Goal: Find specific page/section: Find specific page/section

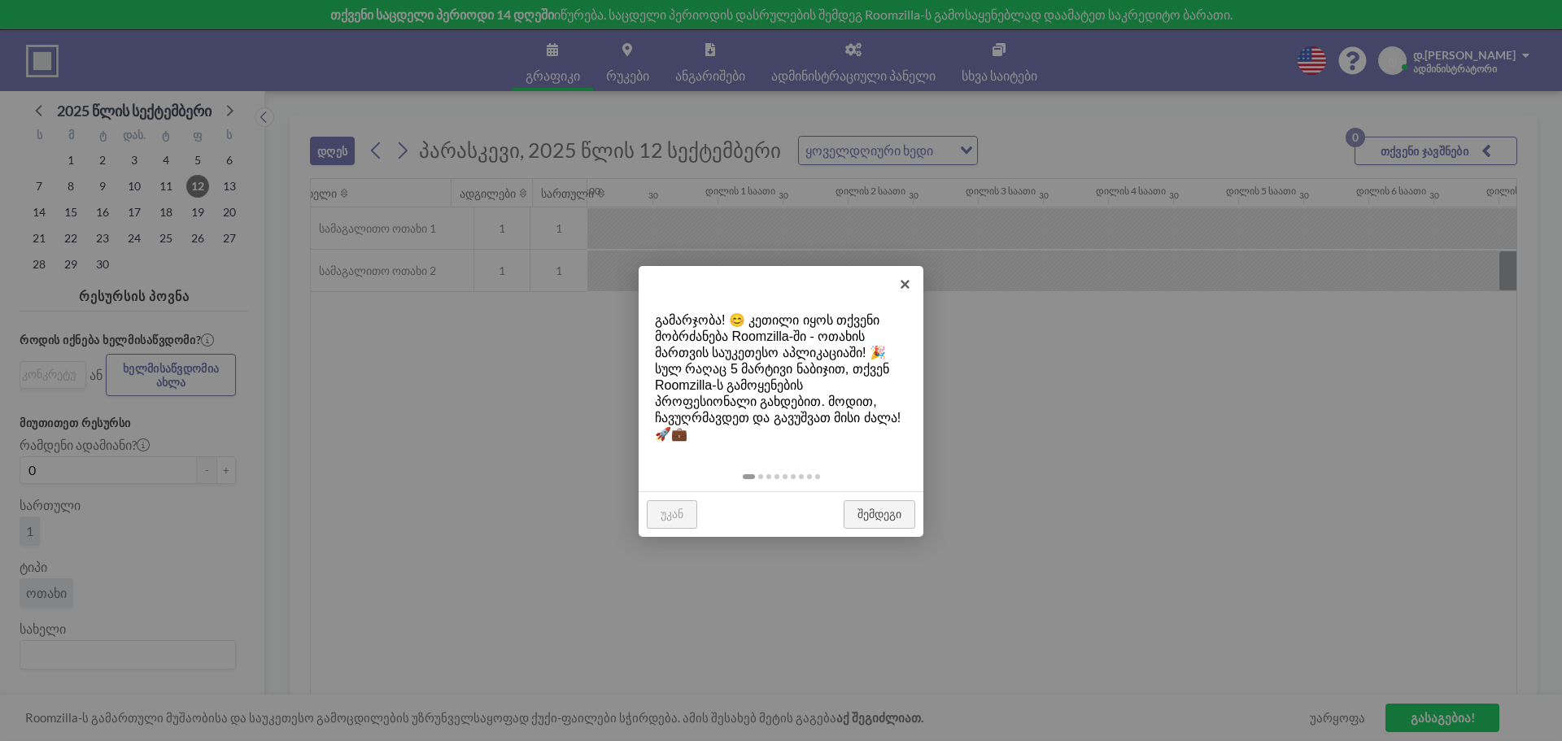
scroll to position [0, 1107]
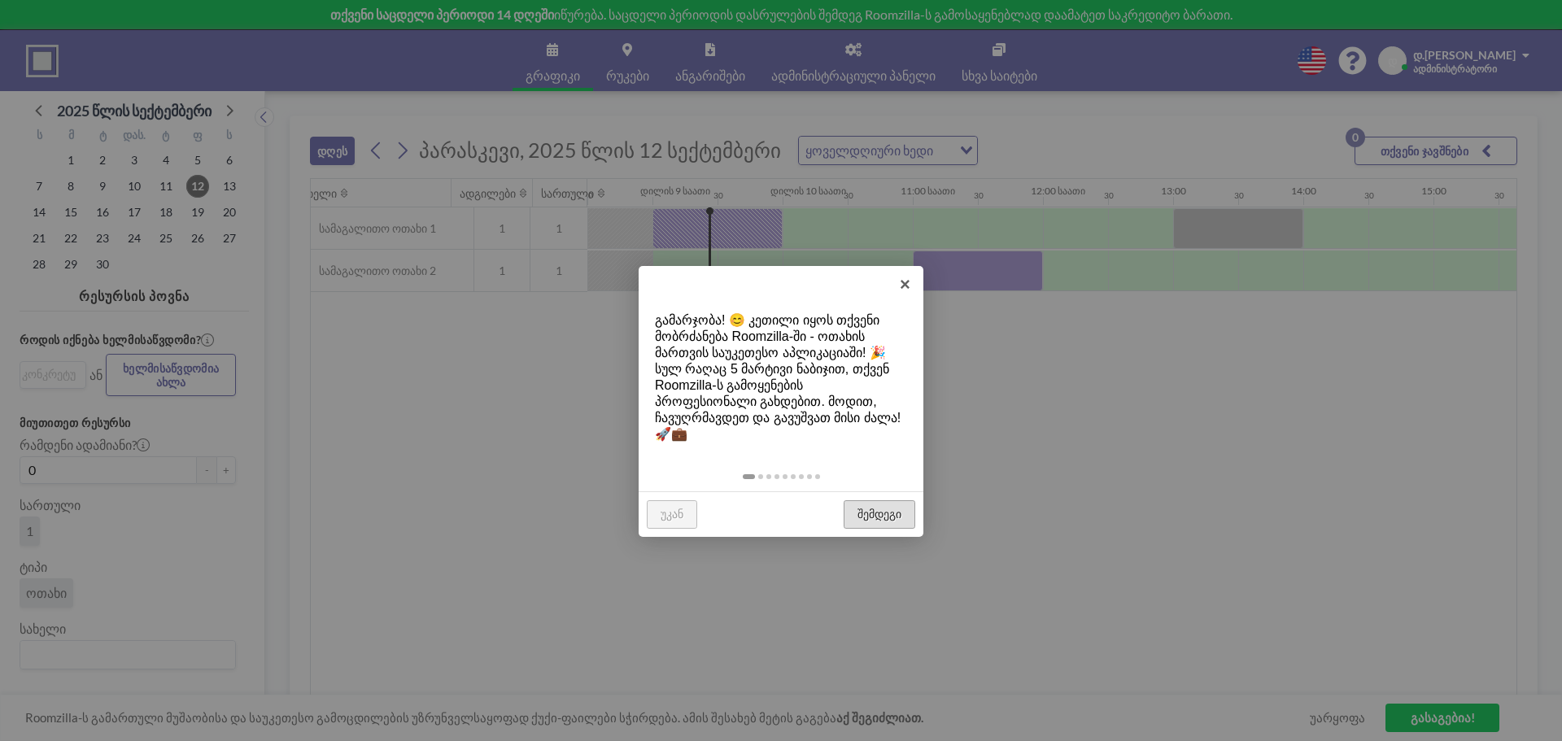
click at [875, 508] on font "შემდეგი" at bounding box center [880, 514] width 44 height 13
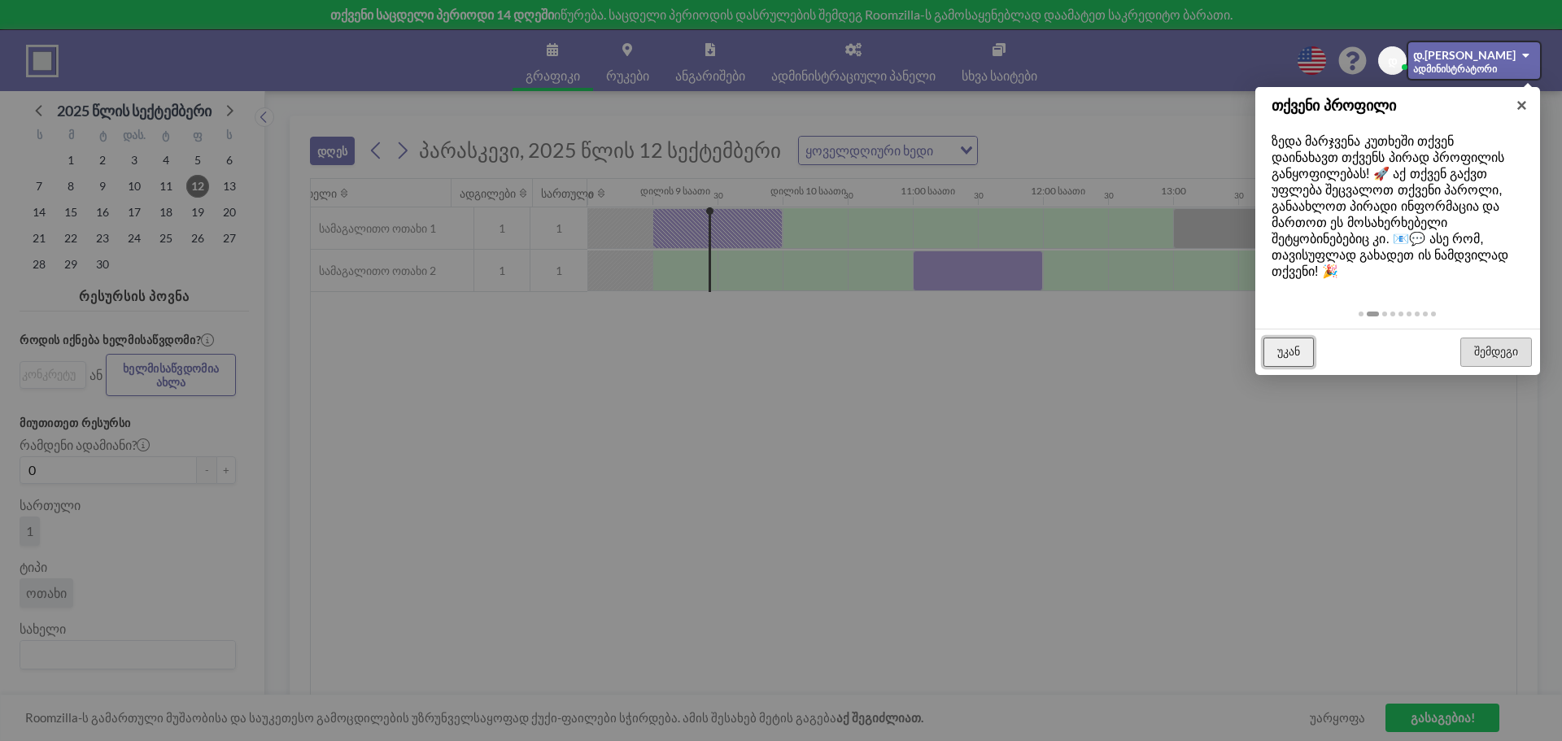
click at [1300, 350] on font "უკან" at bounding box center [1288, 351] width 23 height 13
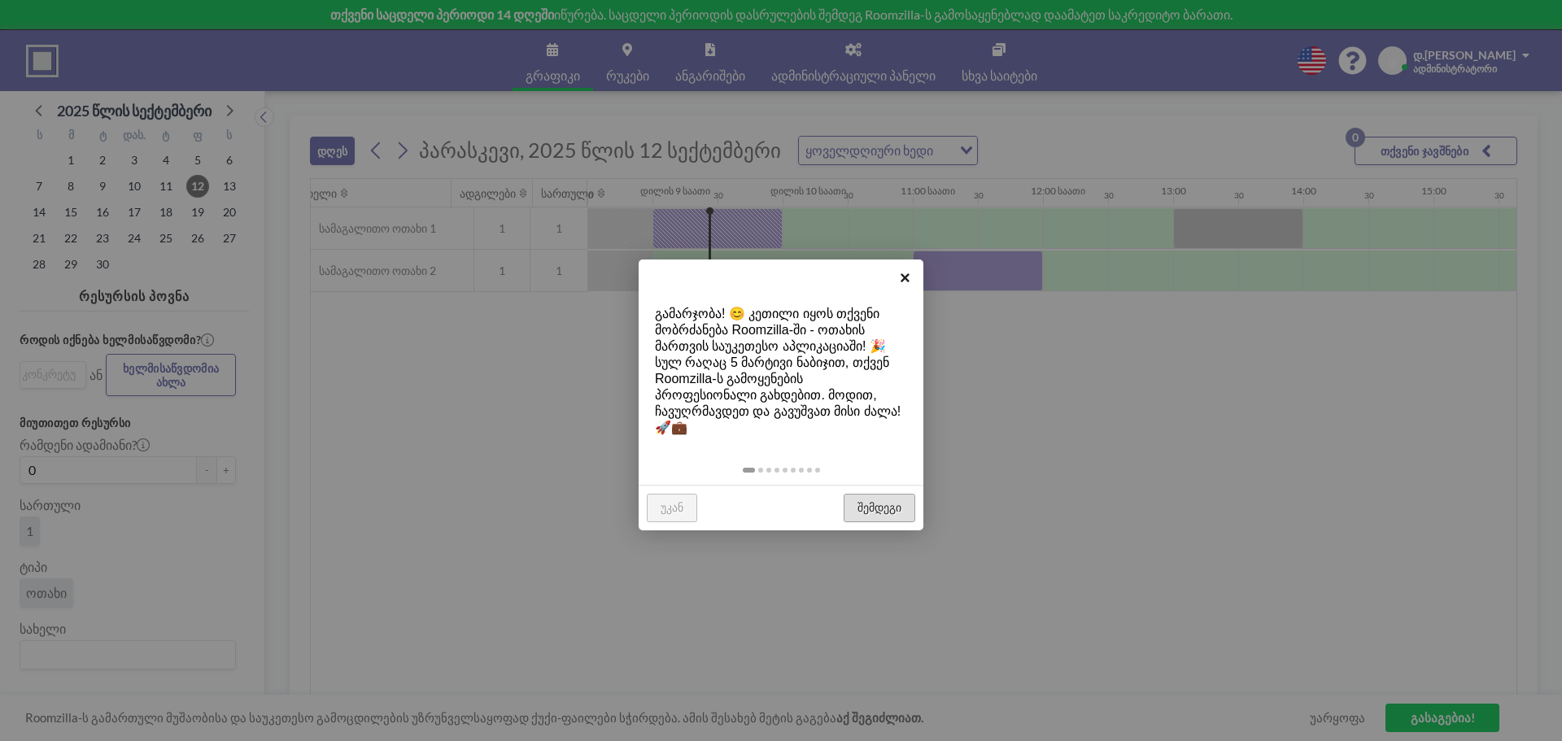
click at [909, 277] on font "×" at bounding box center [905, 278] width 11 height 20
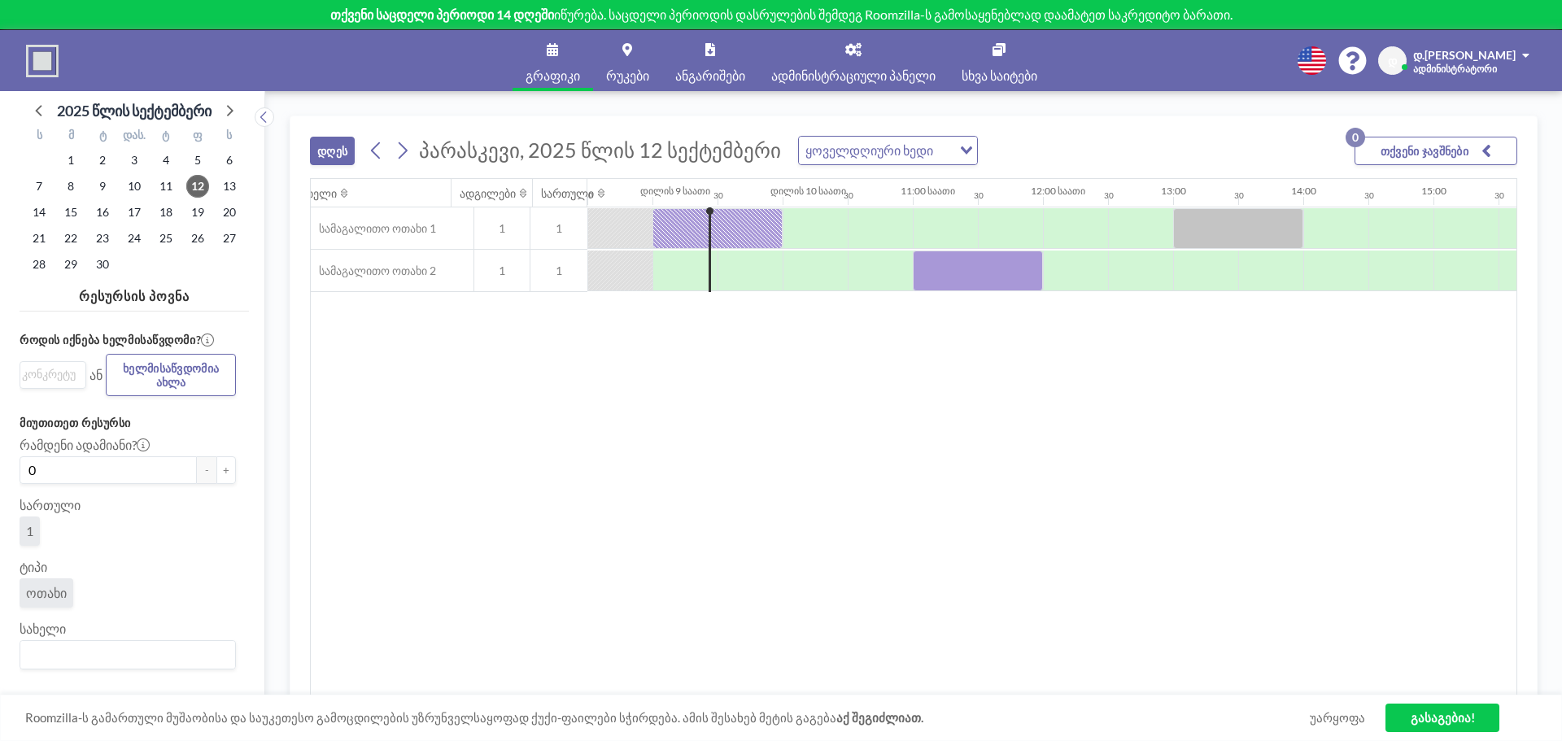
click at [1473, 66] on font "ადმინისტრატორი" at bounding box center [1455, 69] width 84 height 12
click at [1155, 447] on div "სახელი ადგილები სართული 12:00 30 დილის 1 საათი 30 დილის 2 საათი 30 დილის 3 საათ…" at bounding box center [914, 437] width 1206 height 517
click at [622, 65] on link "რუკები" at bounding box center [627, 60] width 69 height 61
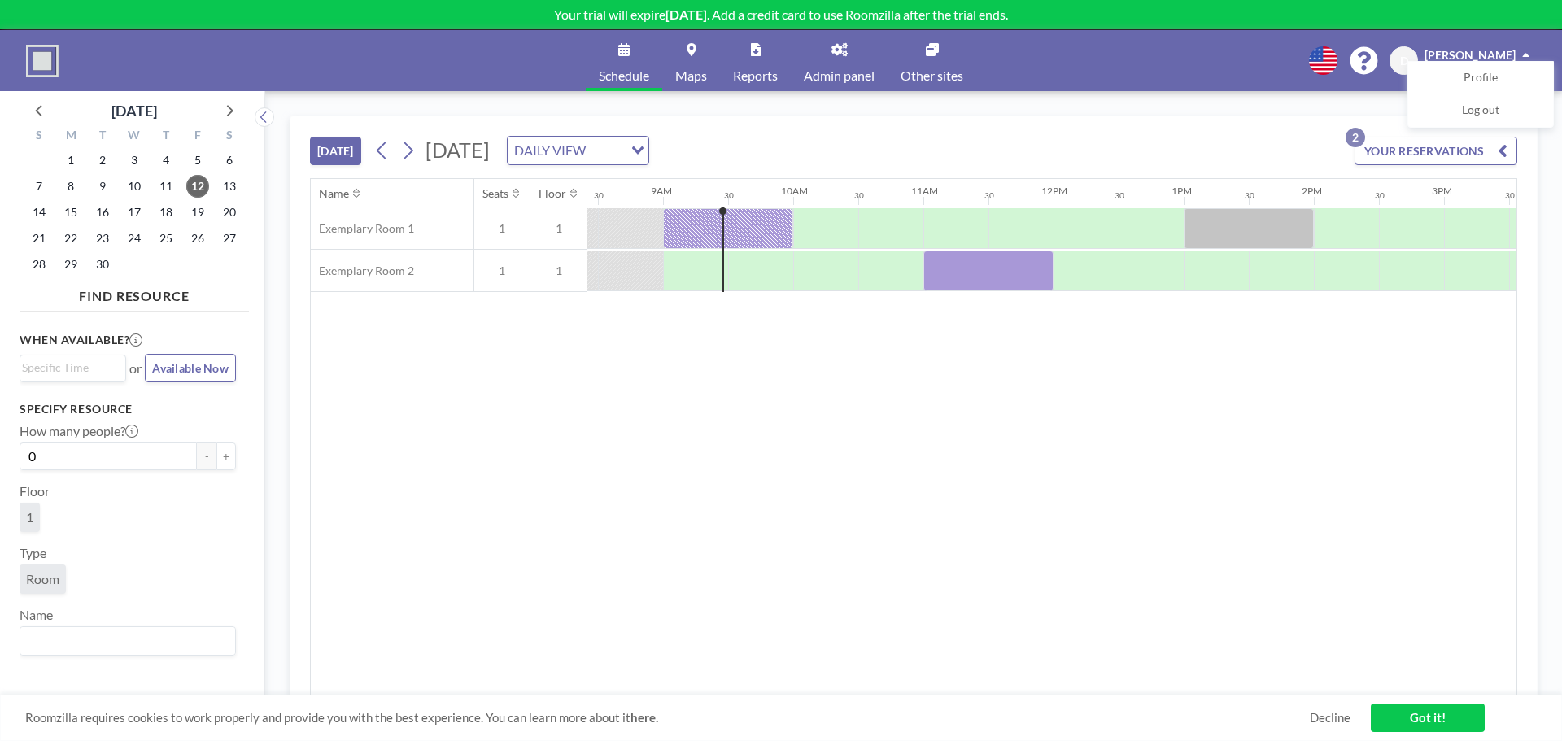
scroll to position [0, 1107]
click at [801, 10] on p "Your trial will expire [DATE] . Add a credit card to use Roomzilla after the tr…" at bounding box center [781, 15] width 1562 height 16
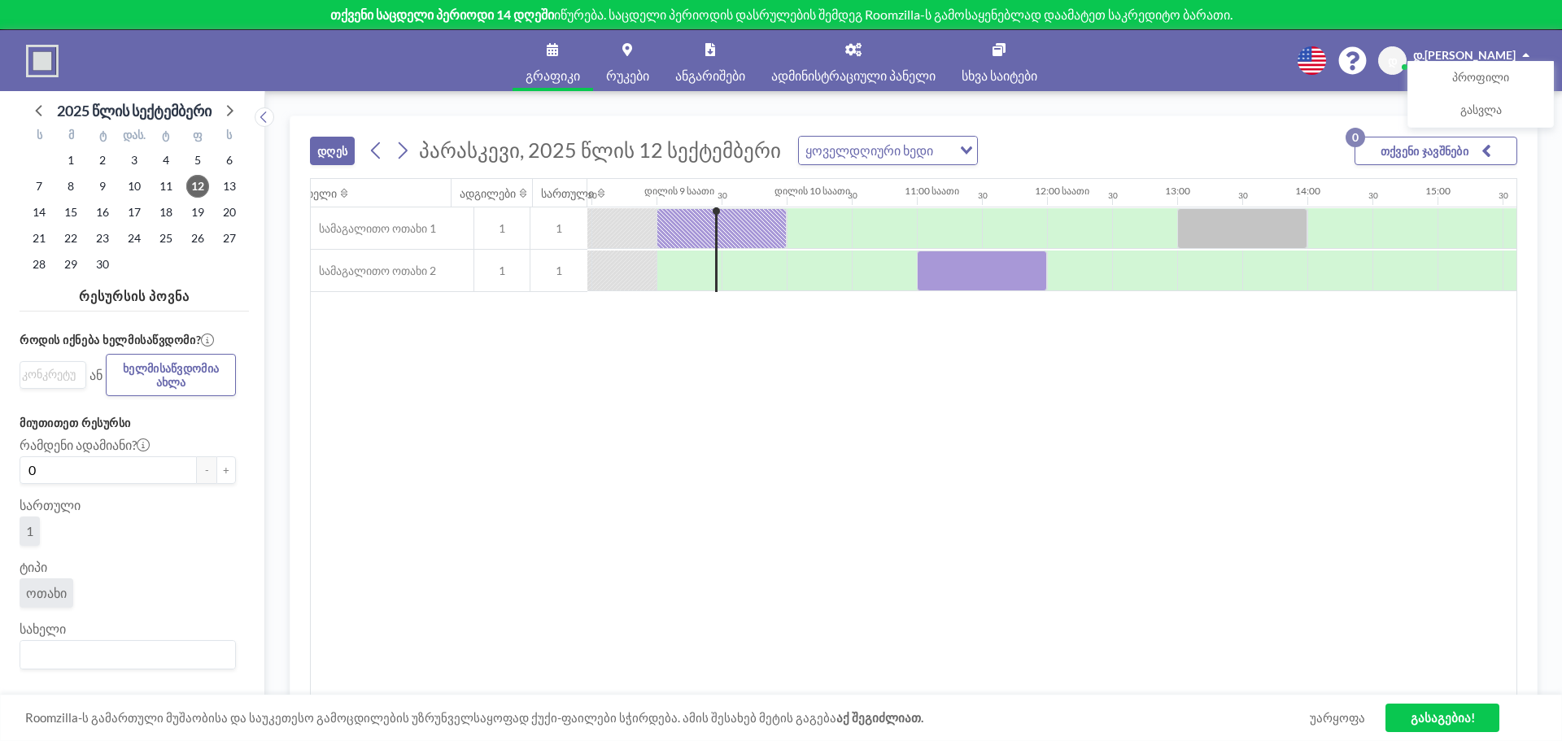
scroll to position [0, 1107]
click at [42, 52] on img at bounding box center [42, 61] width 33 height 33
click at [1457, 72] on font "პროფილი" at bounding box center [1480, 77] width 57 height 14
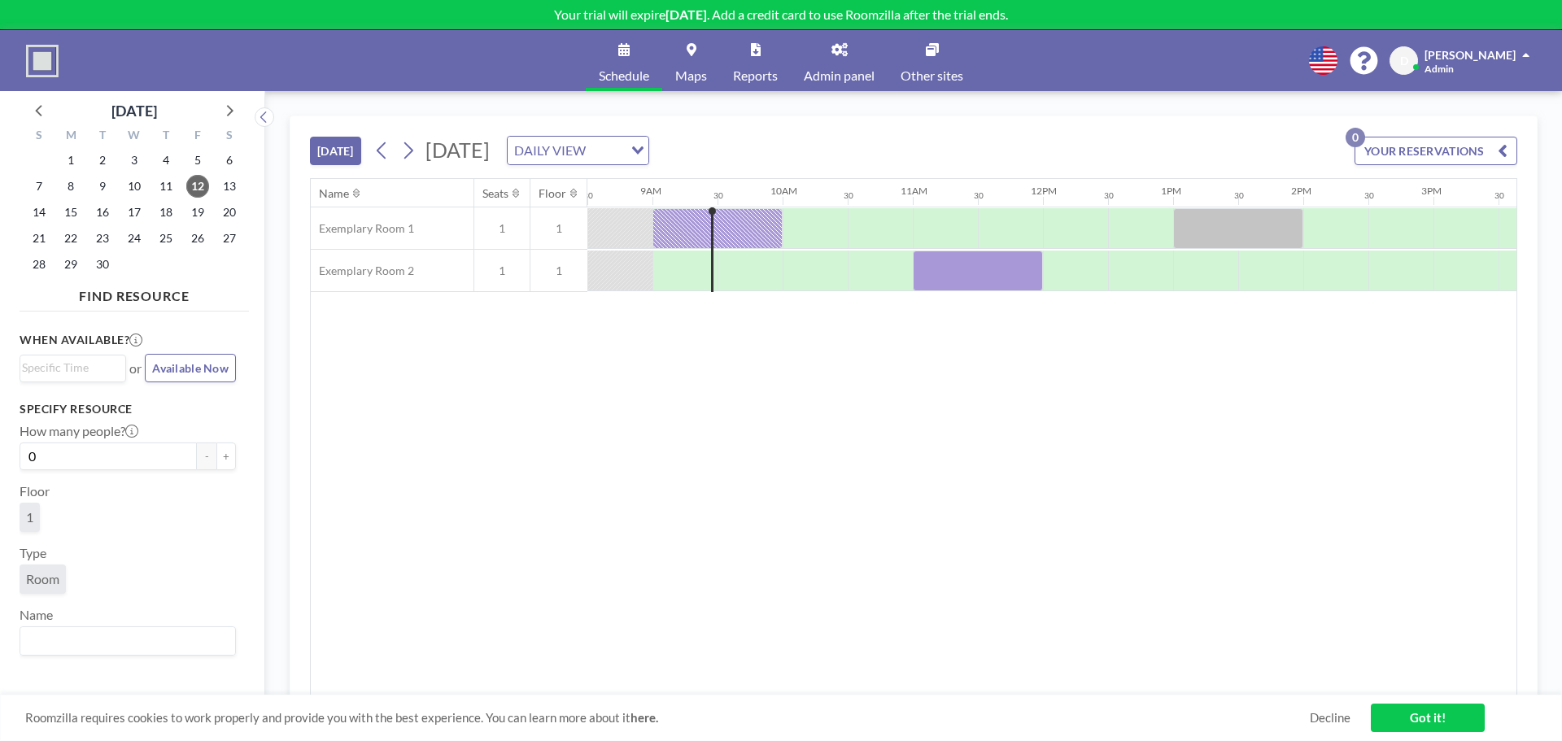
click at [565, 447] on div "Name Seats Floor 12AM 30 1AM 30 2AM 30 3AM 30 4AM 30 5AM 30 6AM 30 7AM 30 8AM 3…" at bounding box center [914, 437] width 1206 height 517
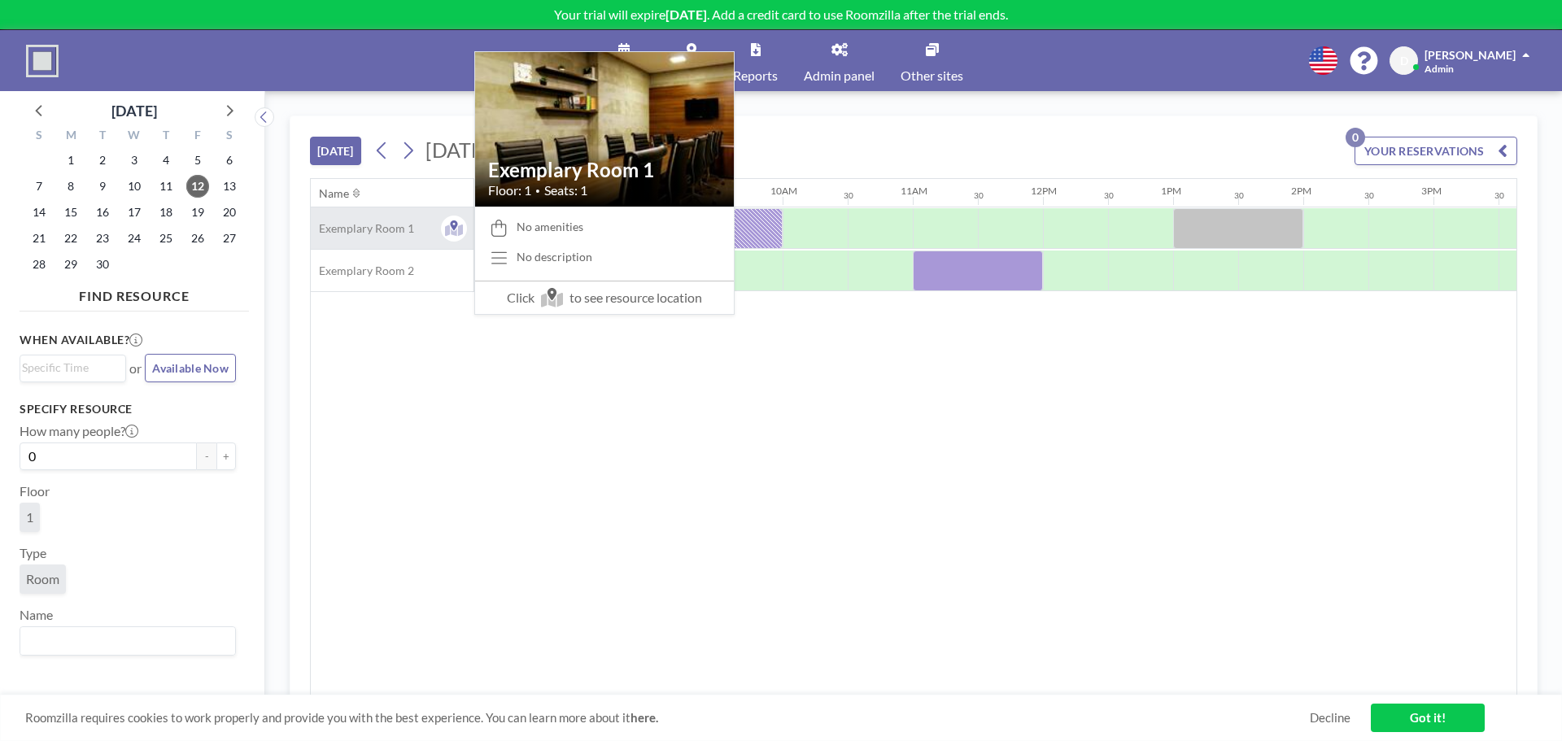
click at [399, 234] on span "Exemplary Room 1" at bounding box center [362, 228] width 103 height 15
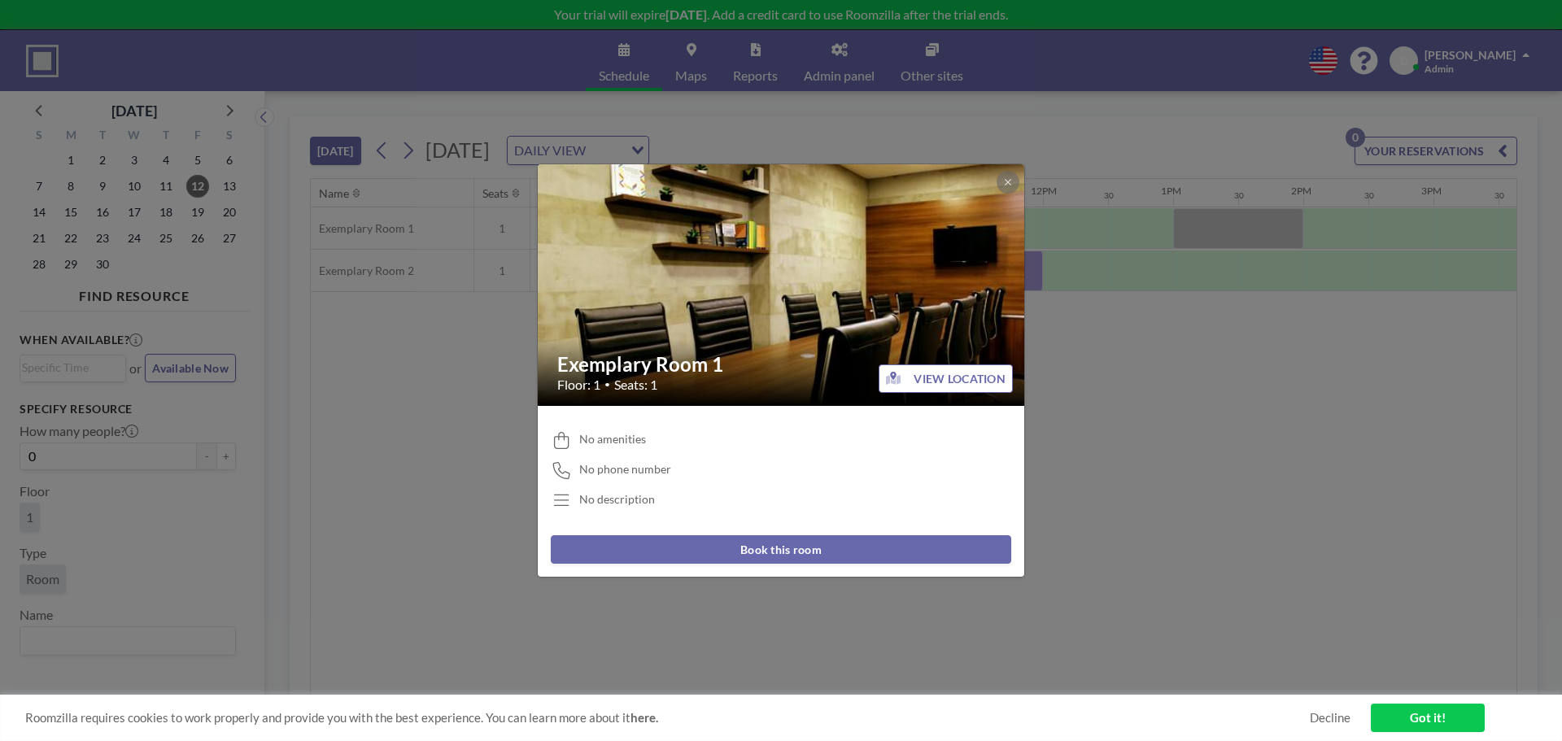
click at [687, 367] on h2 "Exemplary Room 1" at bounding box center [781, 364] width 449 height 24
click at [422, 389] on div "Exemplary Room 1 Floor: 1 • Seats: 1 VIEW LOCATION No amenities No phone number…" at bounding box center [781, 370] width 1562 height 741
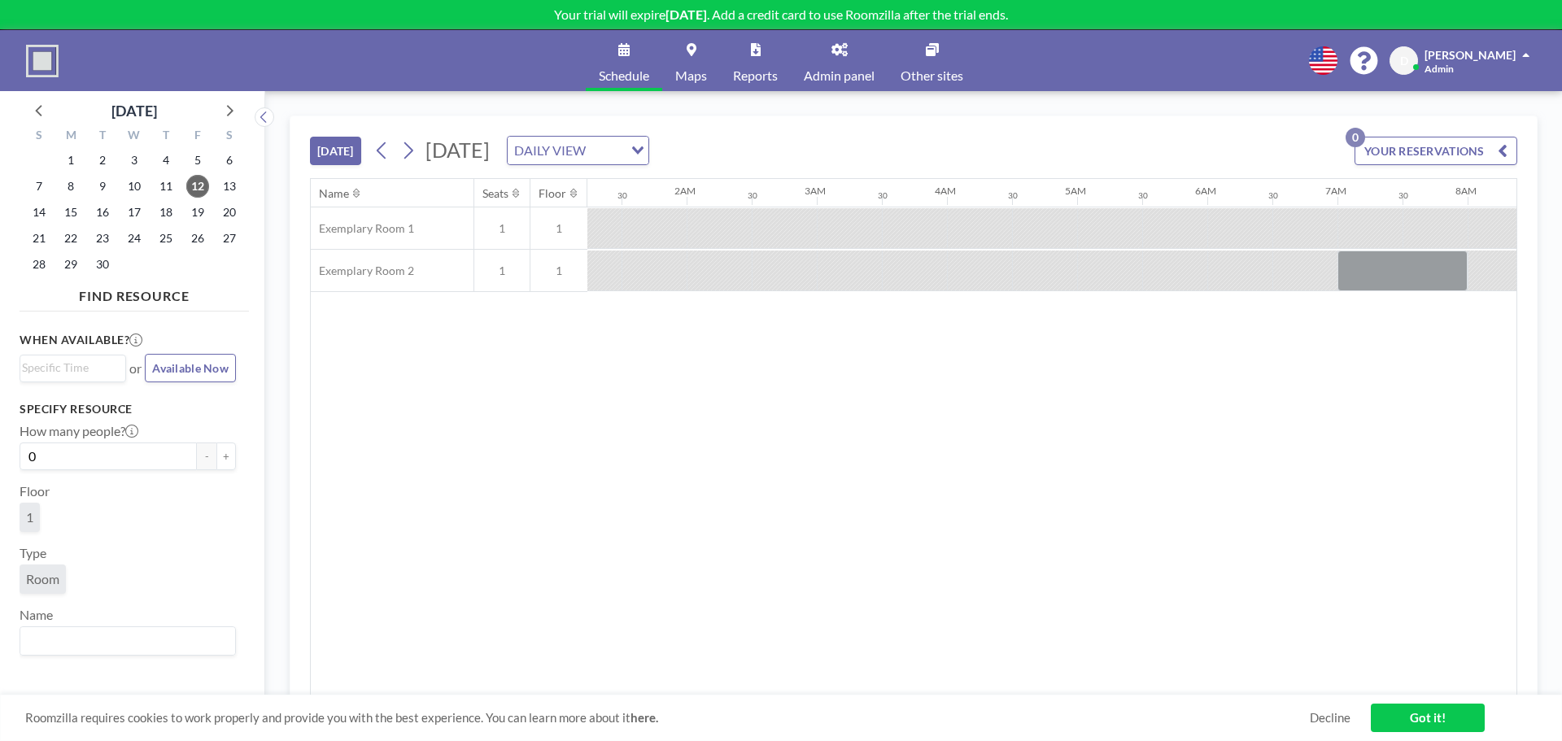
scroll to position [0, 0]
click at [46, 60] on img at bounding box center [42, 61] width 33 height 33
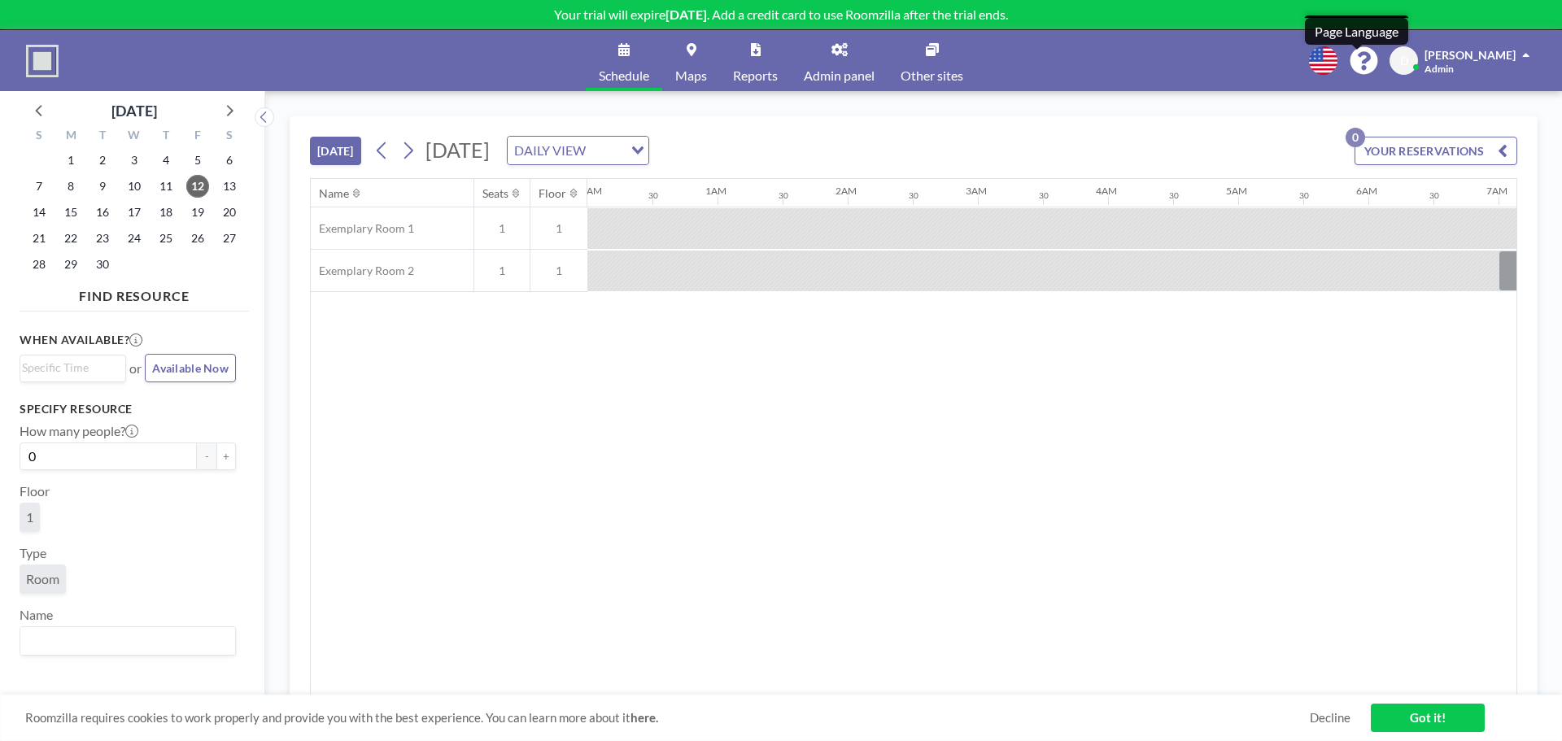
click at [1338, 59] on icon at bounding box center [1323, 60] width 28 height 28
click at [1390, 49] on div at bounding box center [781, 370] width 1562 height 741
click at [1377, 59] on icon at bounding box center [1364, 61] width 28 height 28
click at [59, 54] on div "Schedule Maps Reports Admin panel Other sites English Polski 日本語 Española D d.k…" at bounding box center [781, 60] width 1562 height 61
click at [124, 719] on span "Roomzilla requires cookies to work properly and provide you with the best exper…" at bounding box center [667, 717] width 1285 height 15
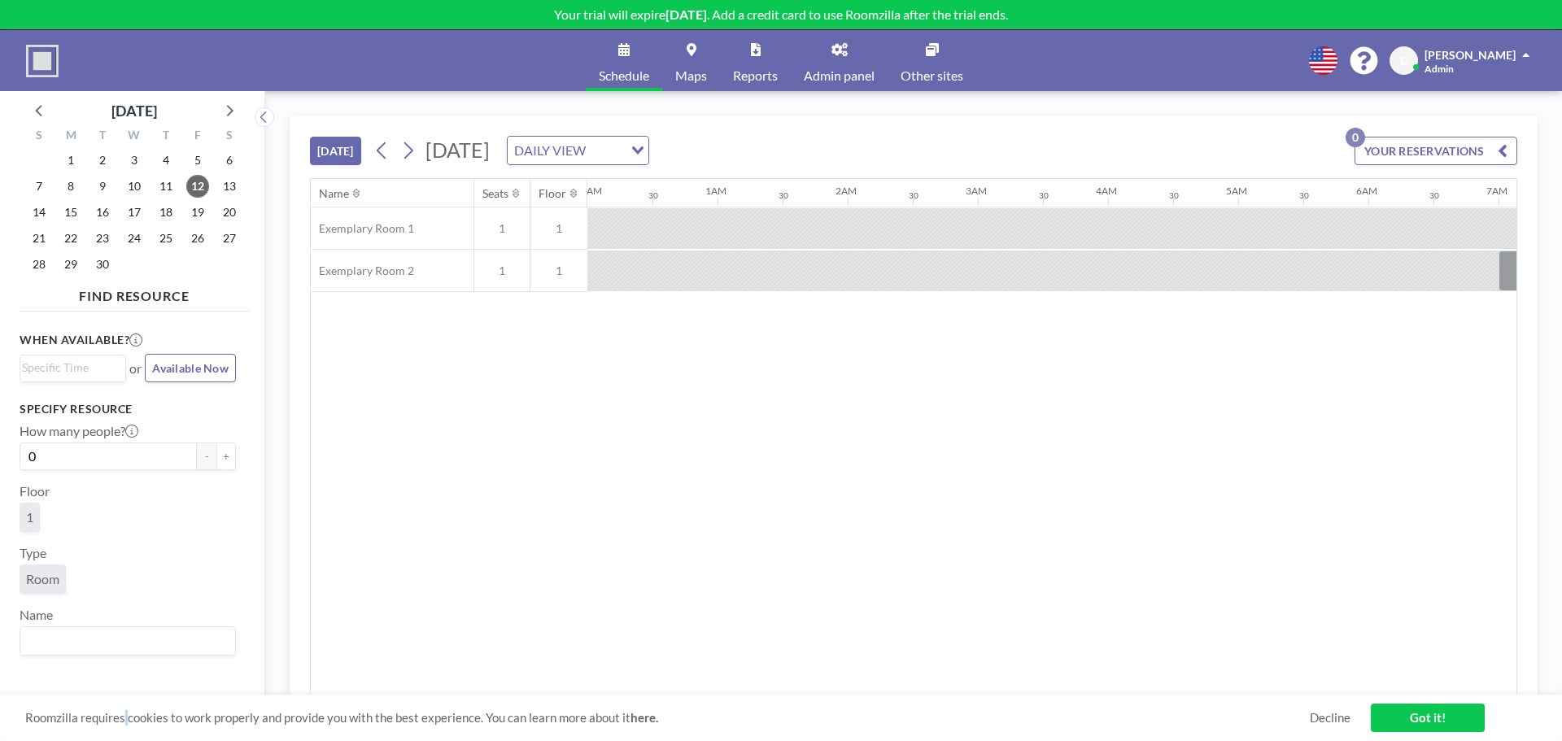
click at [124, 719] on span "Roomzilla requires cookies to work properly and provide you with the best exper…" at bounding box center [667, 717] width 1285 height 15
click at [650, 719] on link "here." at bounding box center [645, 717] width 28 height 15
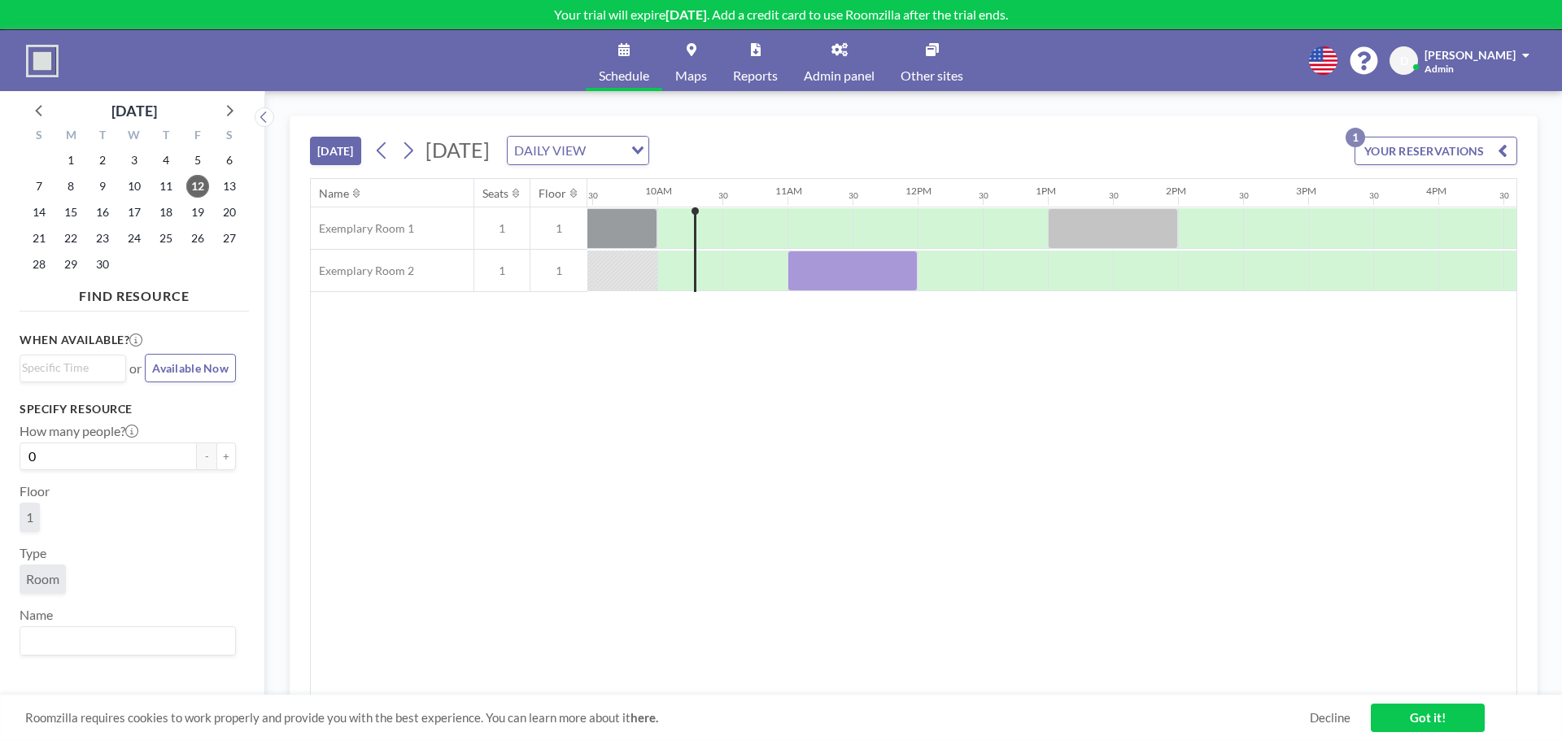
scroll to position [0, 1237]
click at [1406, 710] on link "Got it!" at bounding box center [1428, 718] width 114 height 28
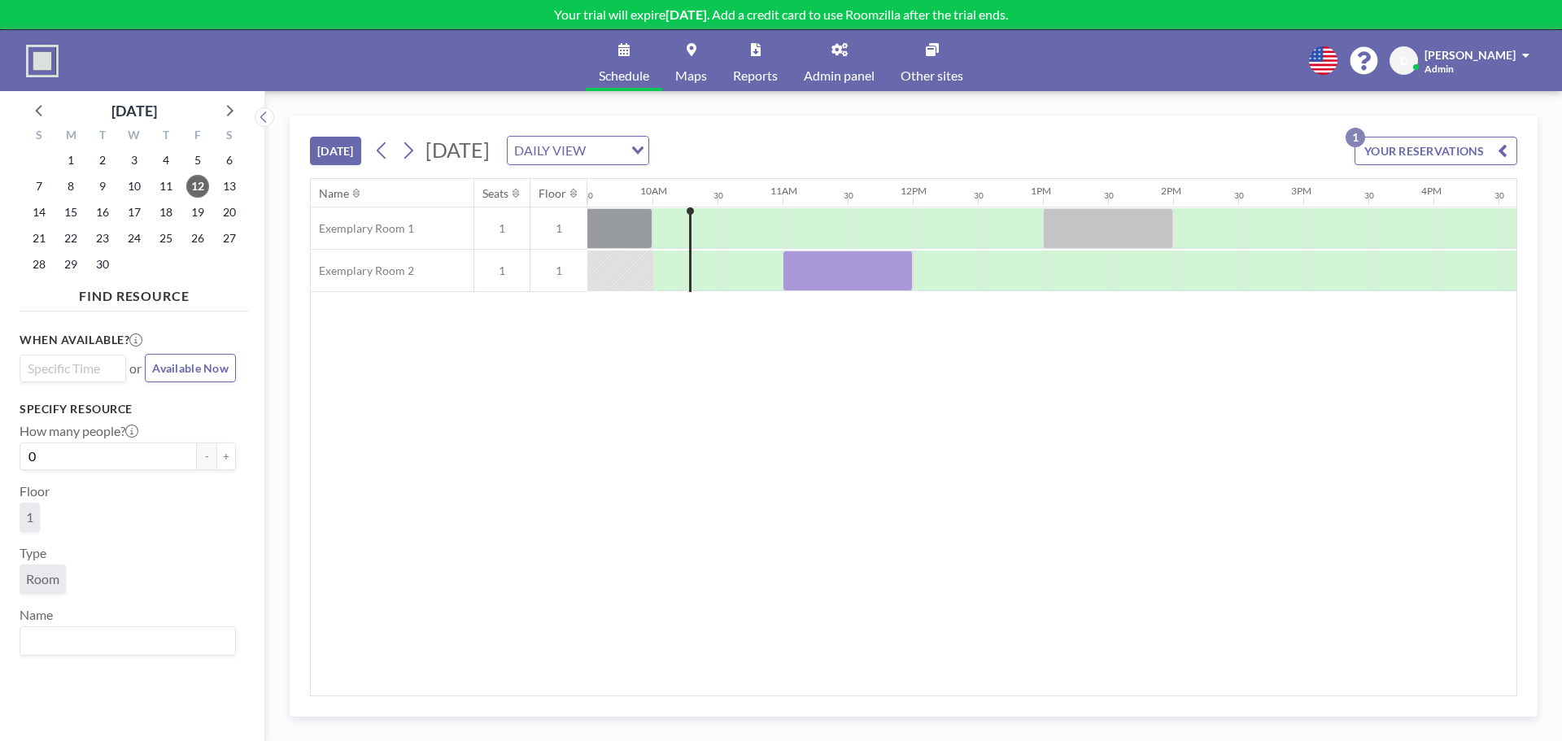
click at [73, 365] on input "Search for option" at bounding box center [69, 369] width 94 height 20
click at [46, 66] on img at bounding box center [42, 61] width 33 height 33
click at [698, 79] on span "Maps" at bounding box center [691, 75] width 32 height 13
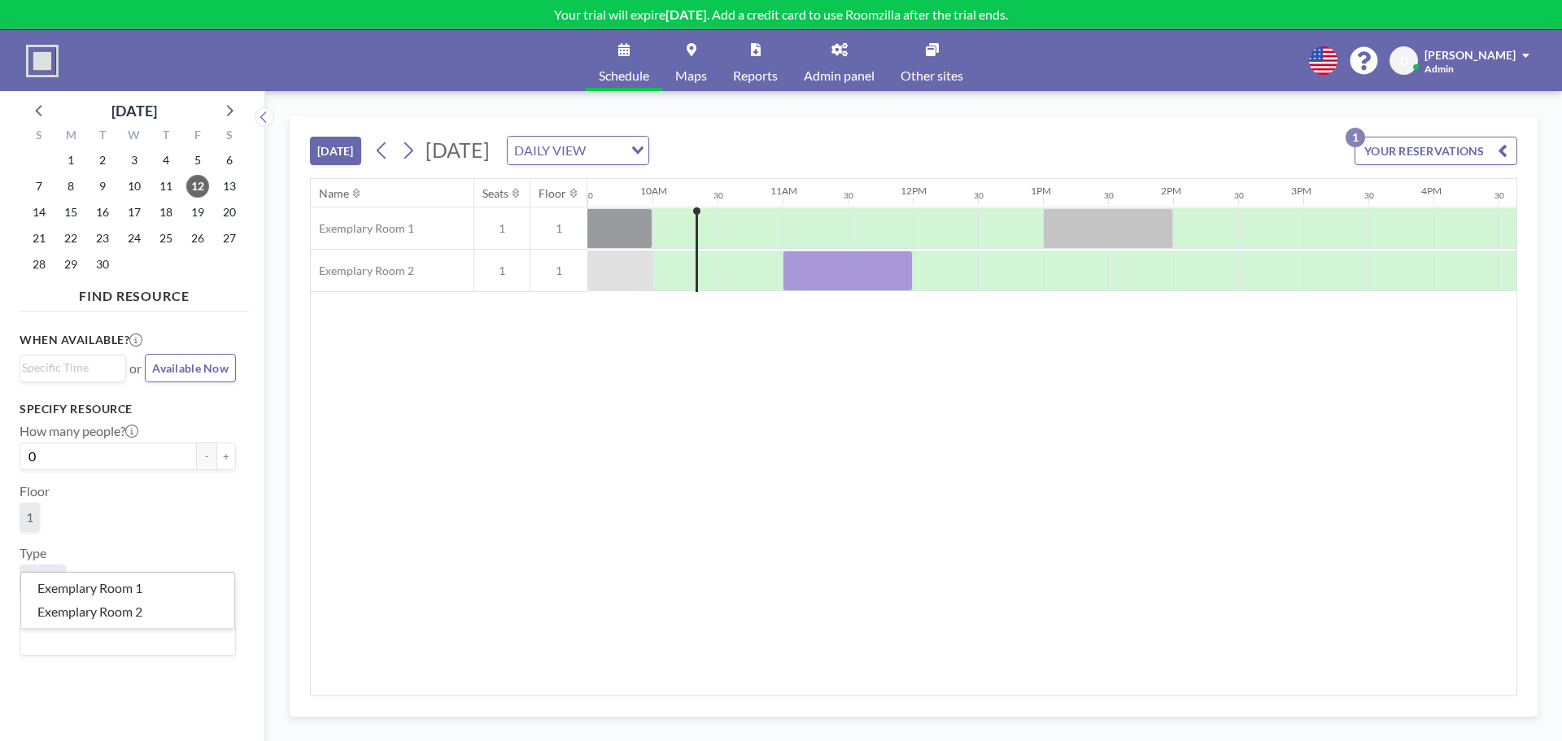
click at [89, 640] on input "Search for option" at bounding box center [124, 641] width 204 height 21
type input "საკონფერენციო დეკა"
click at [103, 658] on div "When available? Loading... or Available Now Specify resource How many people? 0…" at bounding box center [134, 513] width 229 height 391
click at [120, 636] on input "საკონფერენციო დეკა" at bounding box center [124, 641] width 204 height 21
click at [35, 521] on span "1" at bounding box center [30, 517] width 20 height 29
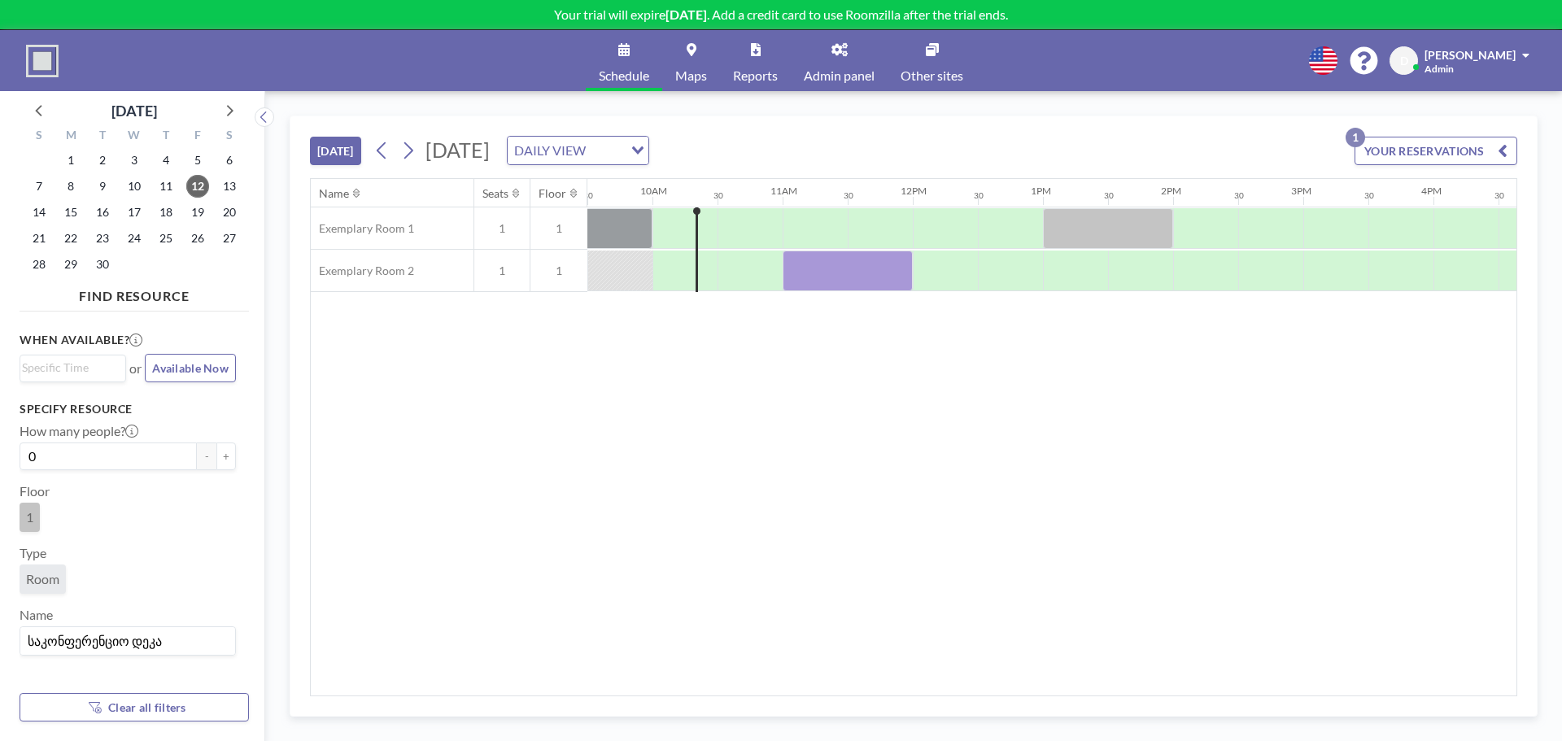
click at [139, 658] on div "When available? Loading... or Available Now Specify resource How many people? 0…" at bounding box center [134, 499] width 229 height 362
click at [156, 366] on span "Available Now" at bounding box center [190, 368] width 76 height 14
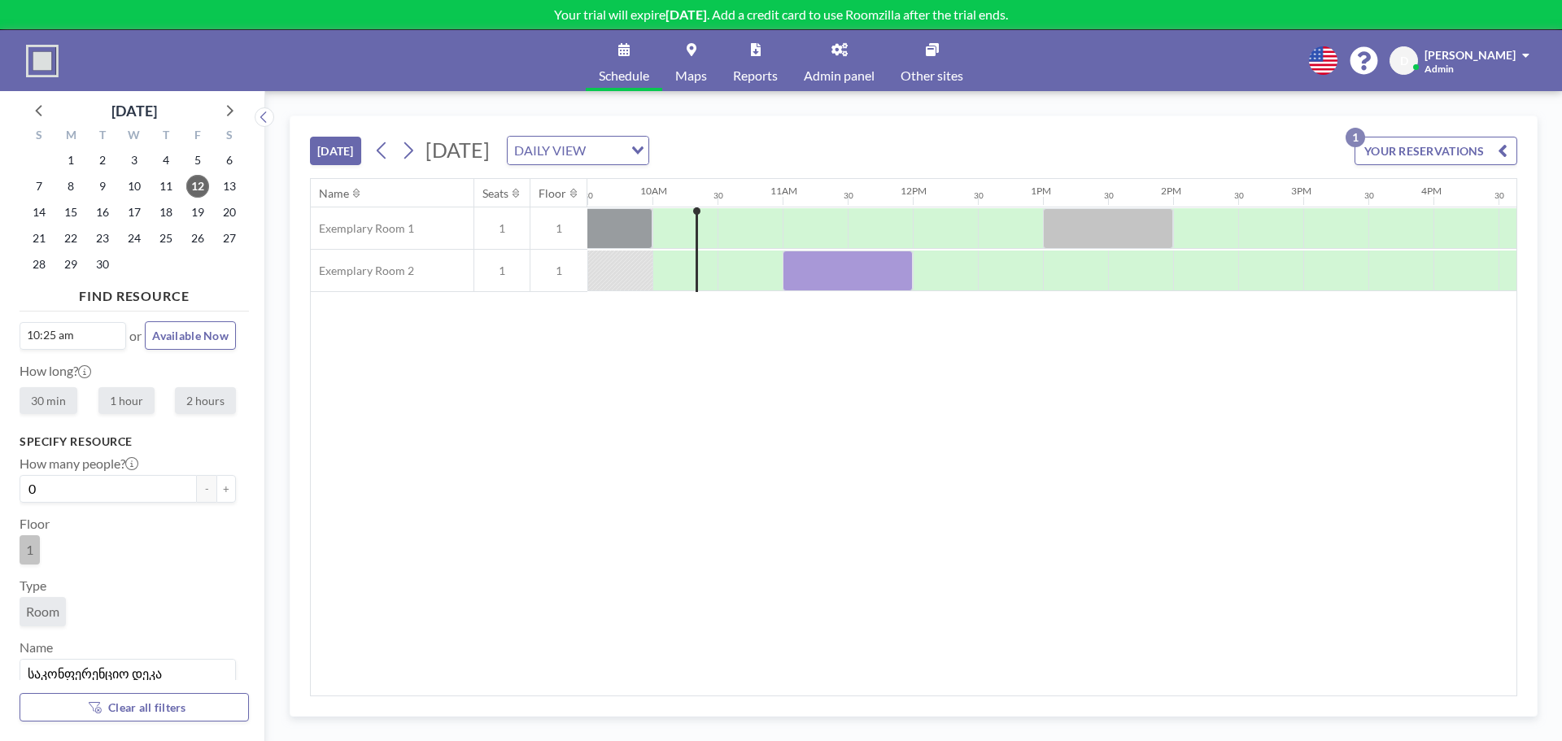
scroll to position [47, 0]
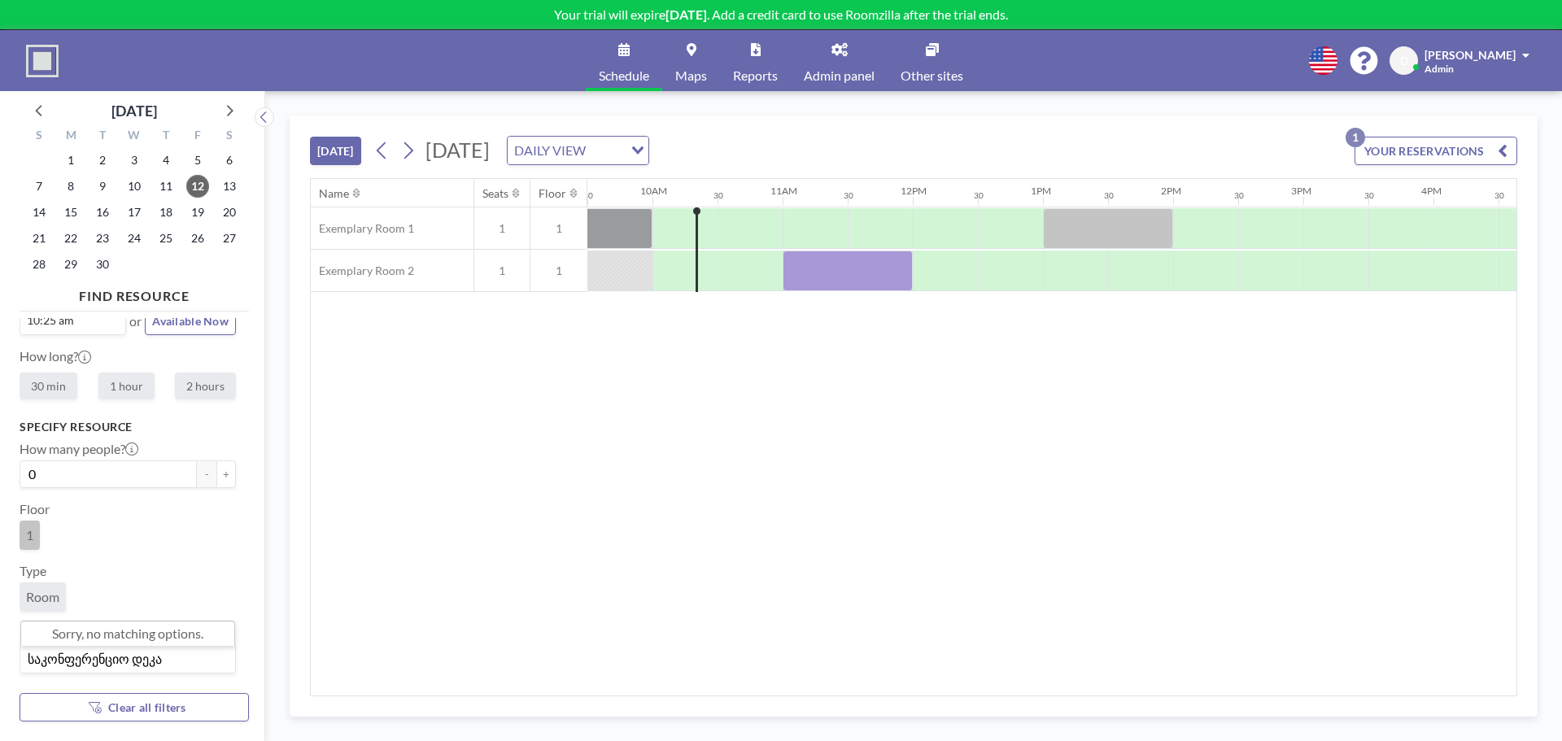
click at [133, 650] on input "საკონფერენციო დეკა" at bounding box center [124, 658] width 204 height 21
click at [82, 537] on div "1" at bounding box center [128, 539] width 216 height 36
click at [94, 472] on input "0" at bounding box center [108, 475] width 177 height 28
type input "1"
click at [632, 57] on link "Schedule" at bounding box center [624, 60] width 76 height 61
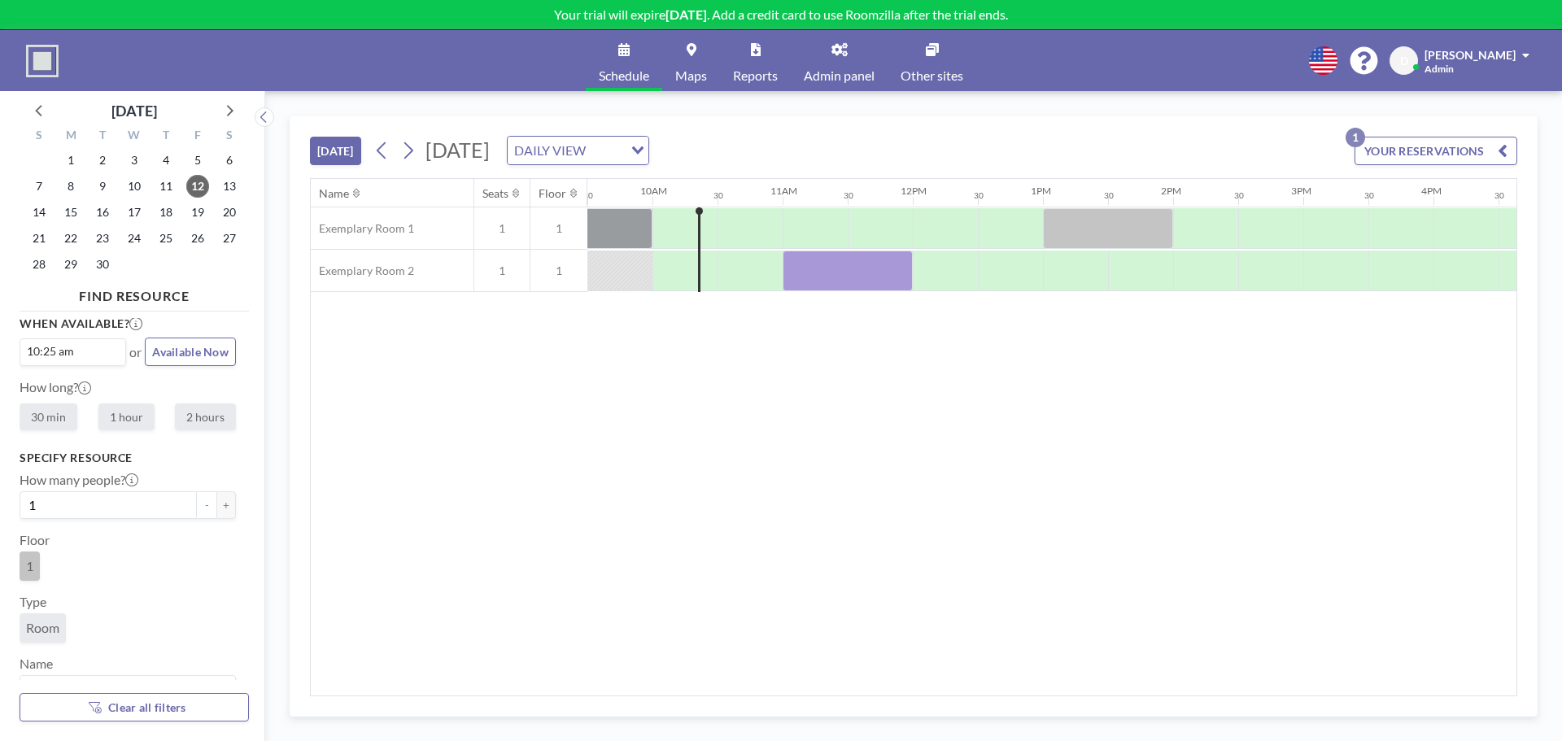
scroll to position [0, 0]
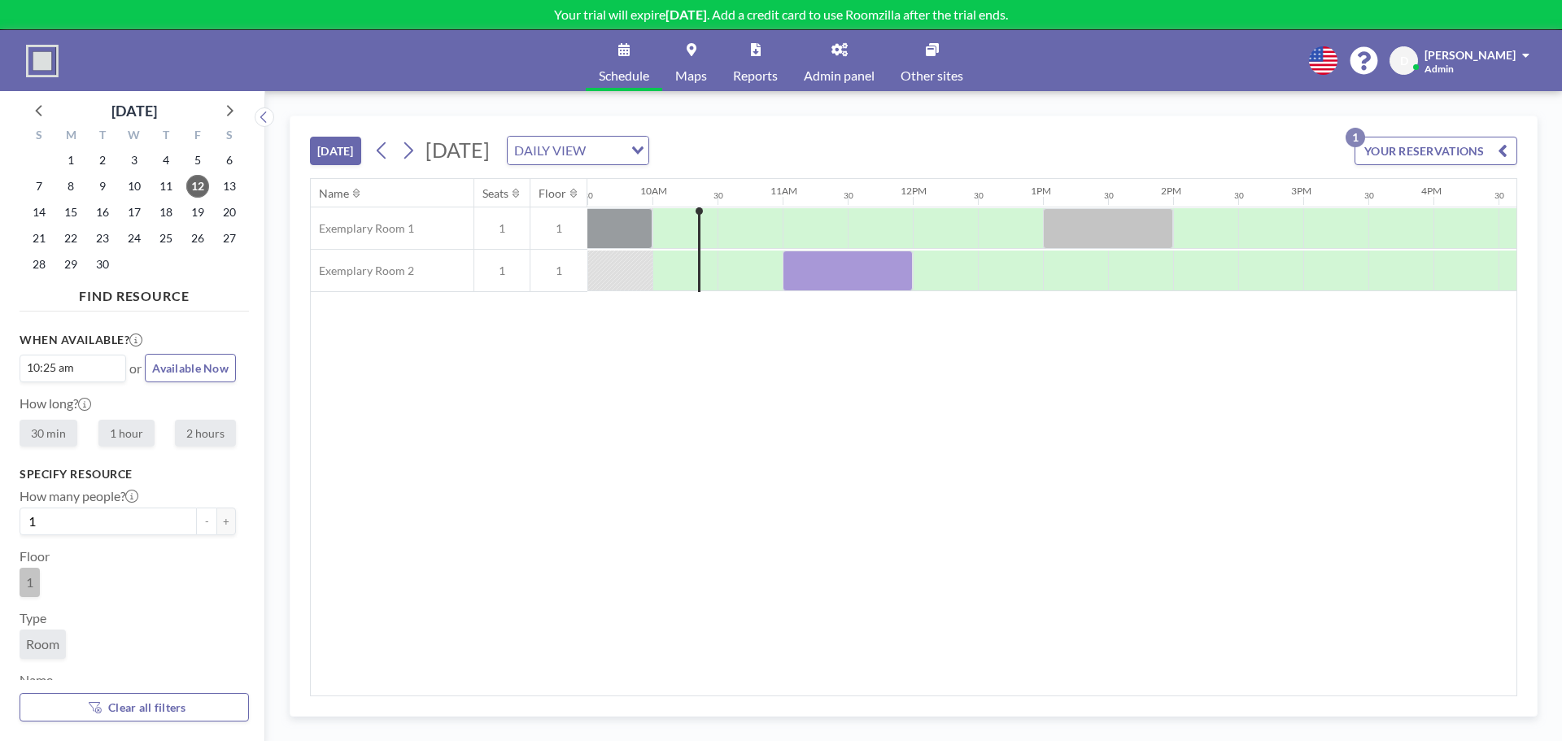
click at [640, 40] on link "Schedule" at bounding box center [624, 60] width 76 height 61
click at [687, 50] on icon at bounding box center [692, 49] width 10 height 13
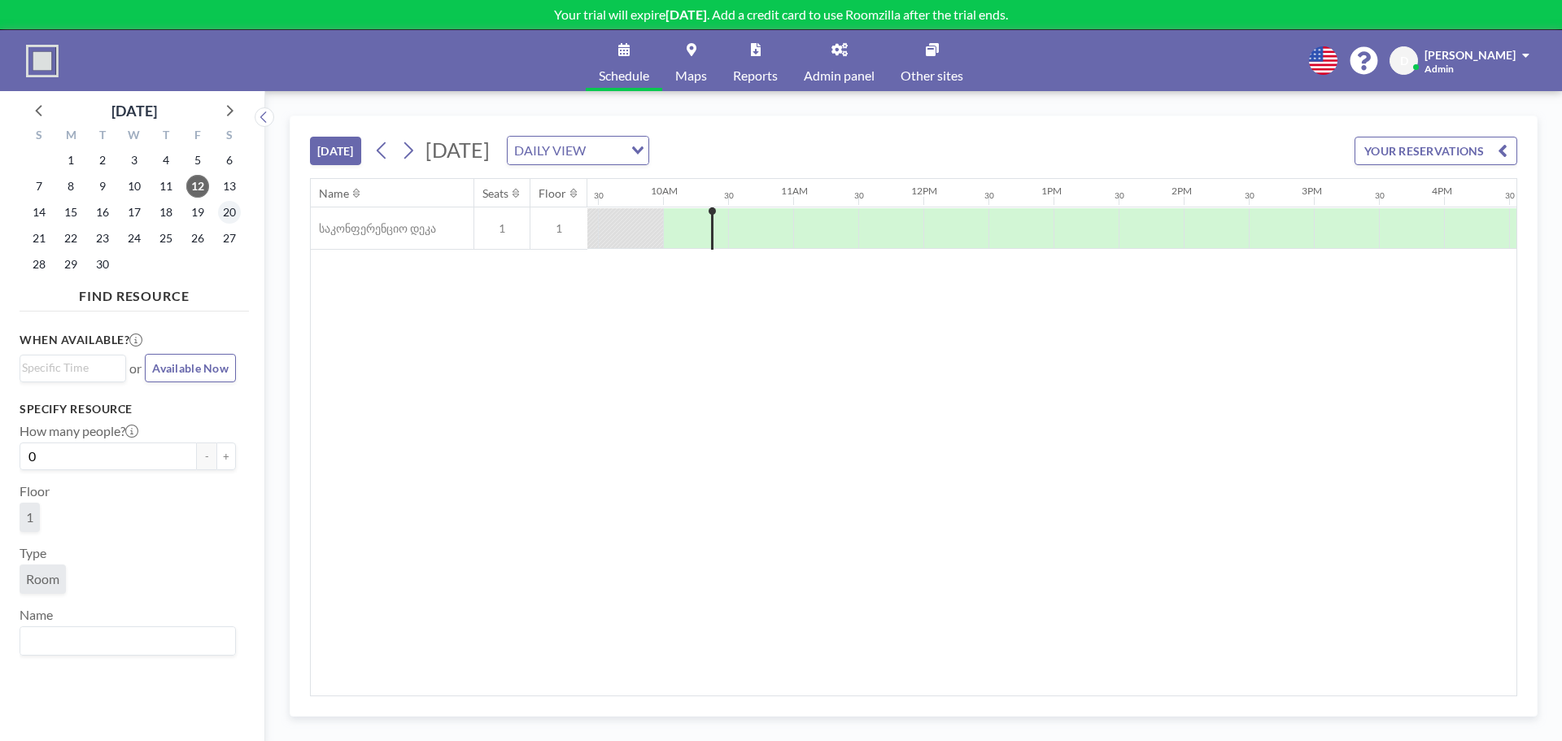
scroll to position [0, 1237]
click at [630, 151] on div "DAILY VIEW" at bounding box center [569, 149] width 122 height 24
click at [767, 197] on li "WEEKLY VIEW" at bounding box center [760, 203] width 139 height 24
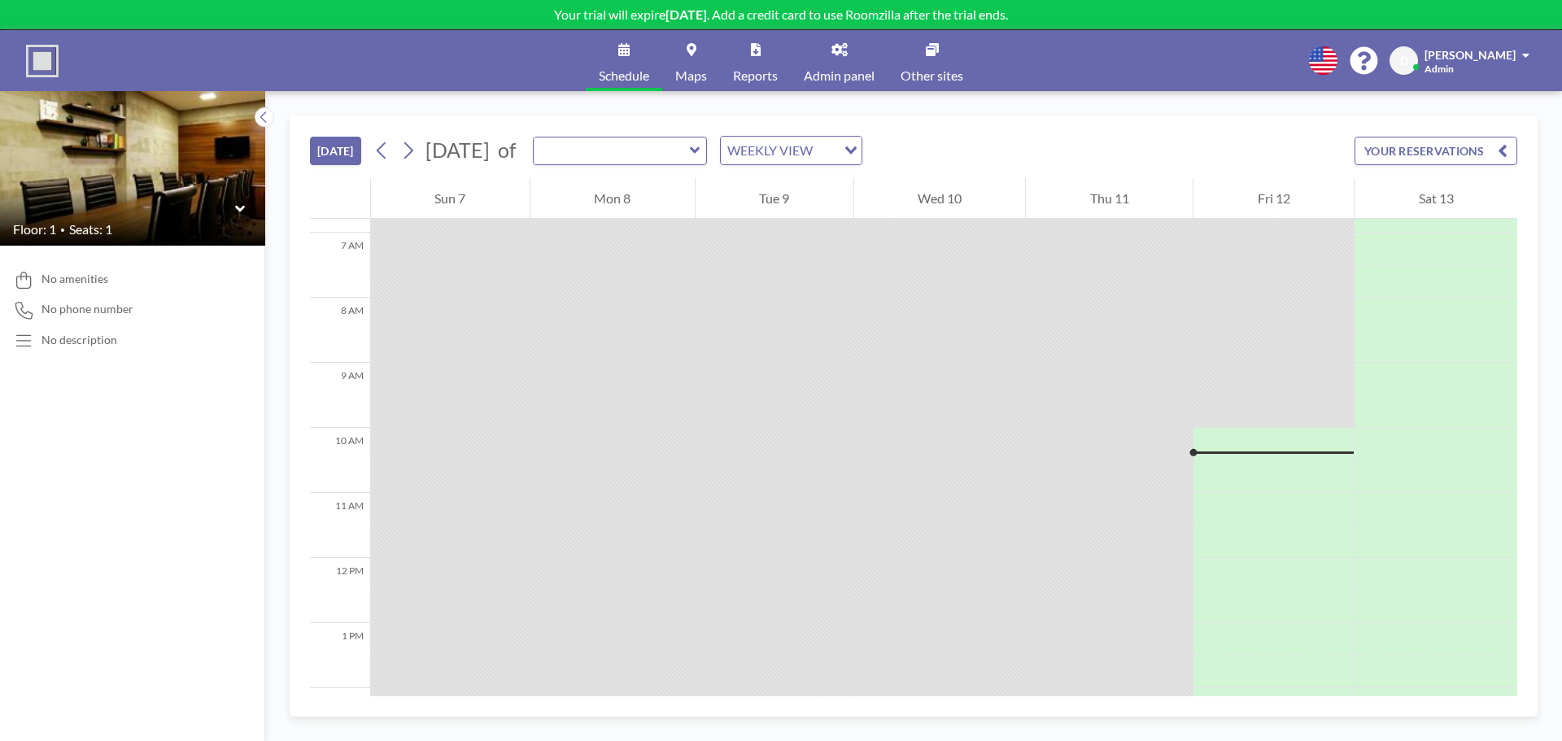
scroll to position [456, 0]
click at [690, 149] on input "text" at bounding box center [612, 151] width 156 height 27
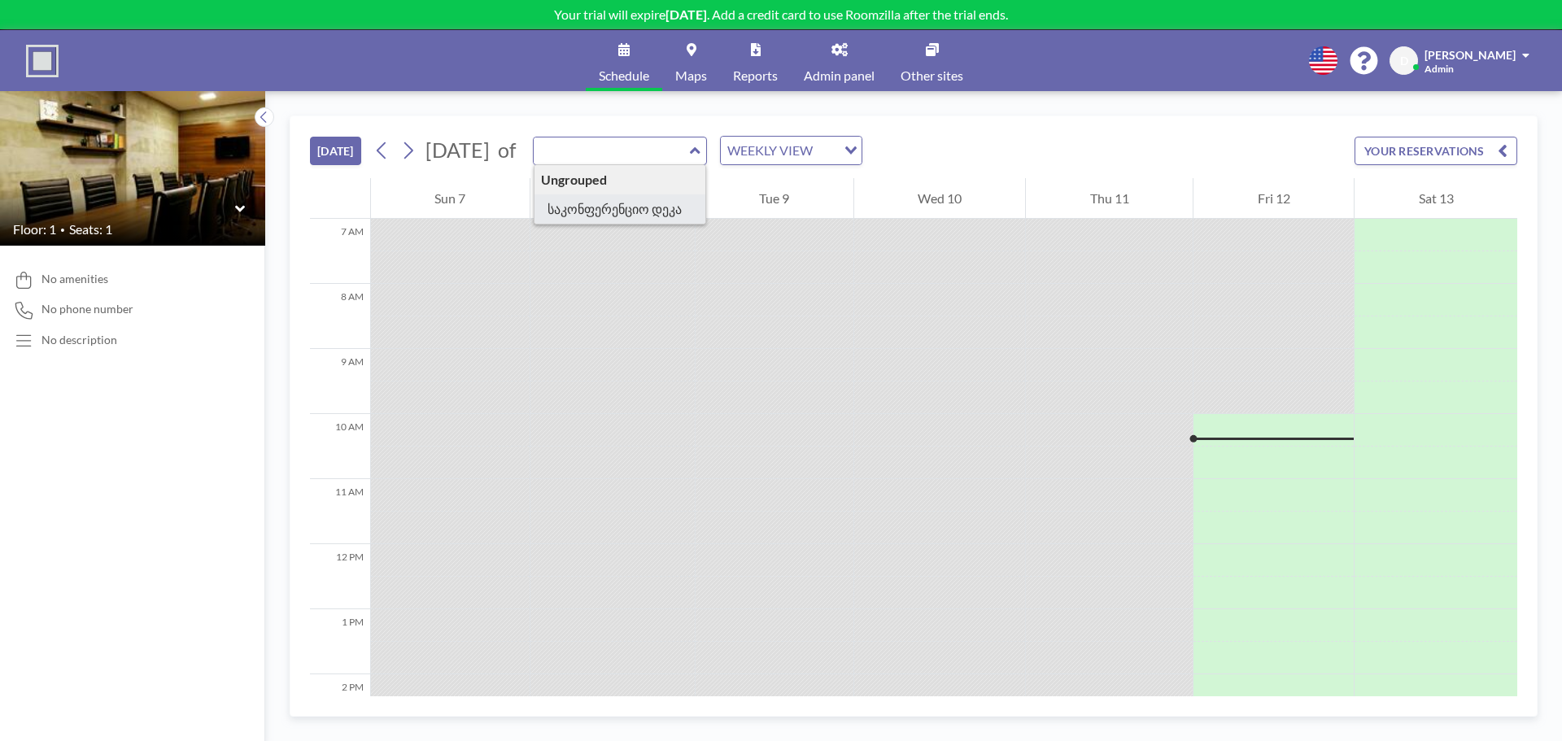
type input "საკონფერენციო დეკა"
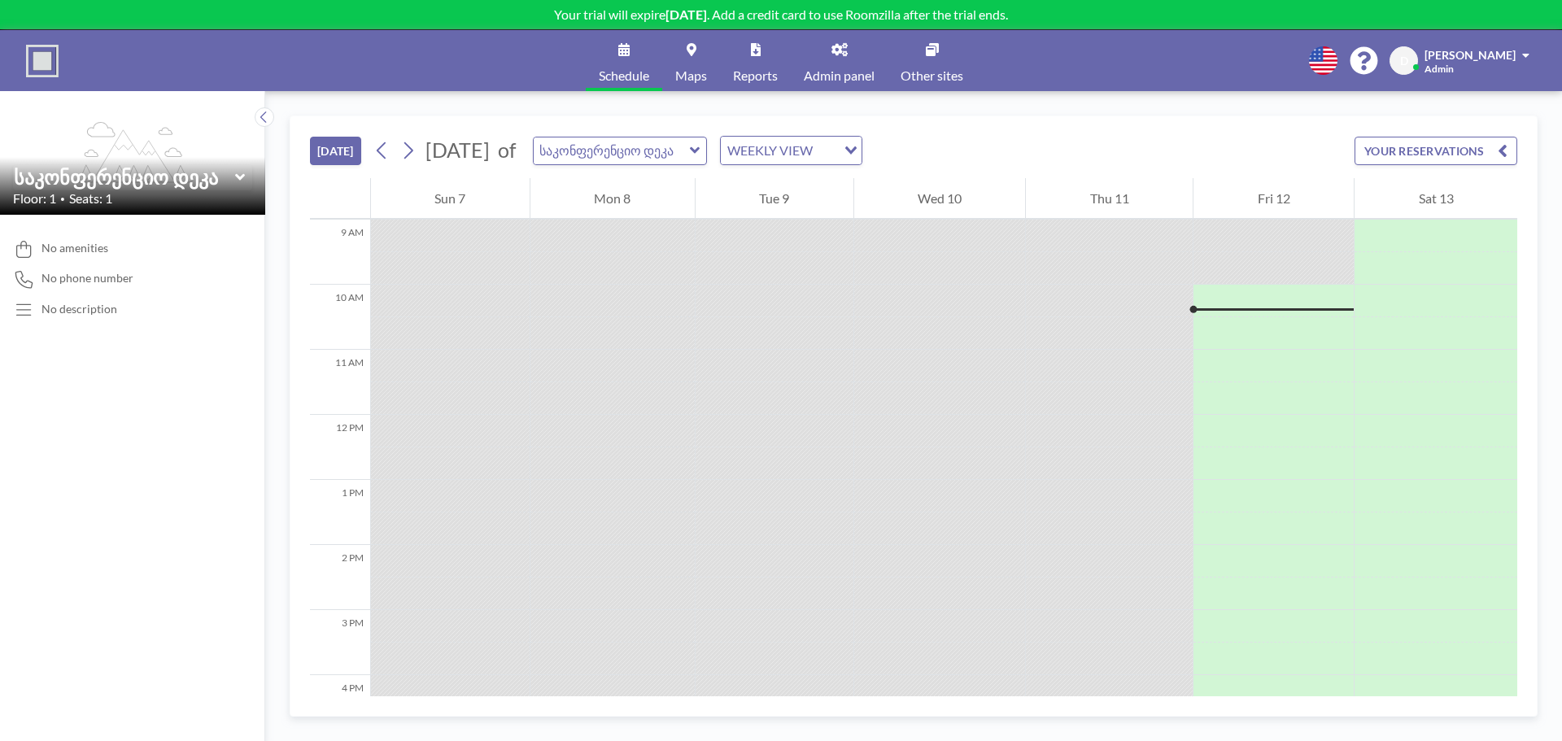
scroll to position [618, 0]
click at [843, 148] on div "WEEKLY VIEW" at bounding box center [782, 149] width 122 height 24
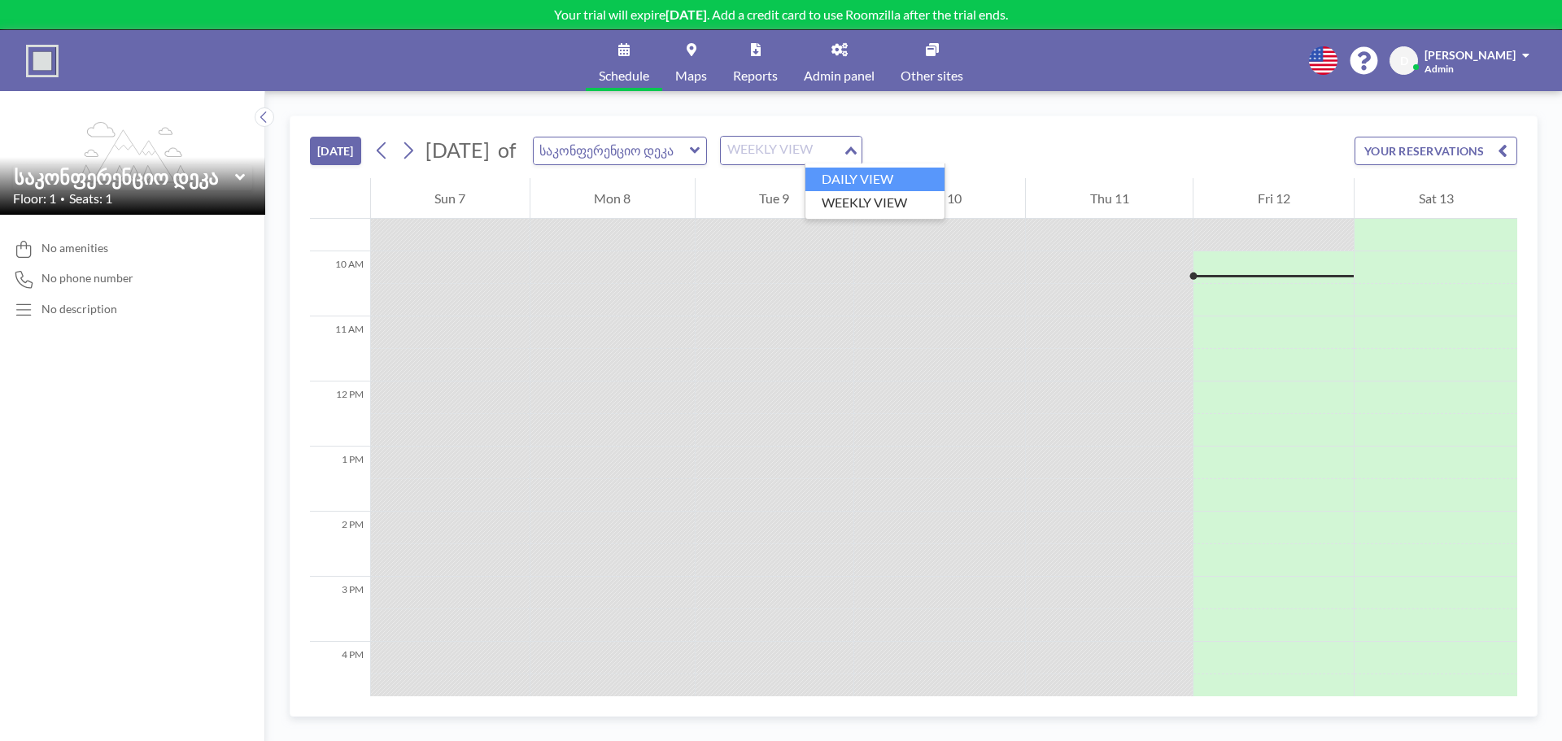
click at [862, 181] on li "DAILY VIEW" at bounding box center [874, 180] width 139 height 24
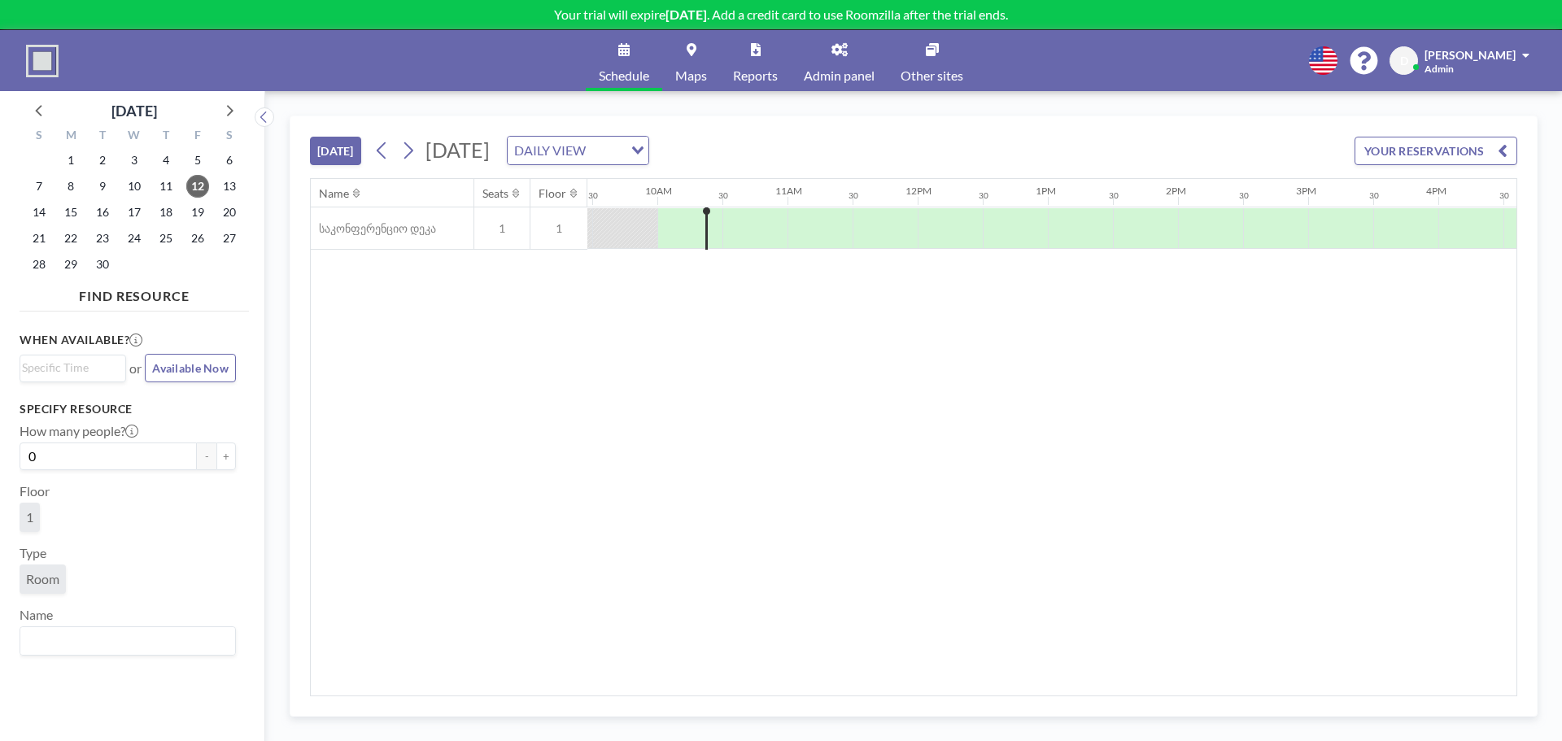
scroll to position [0, 1237]
click at [1431, 154] on button "YOUR RESERVATIONS" at bounding box center [1436, 151] width 163 height 28
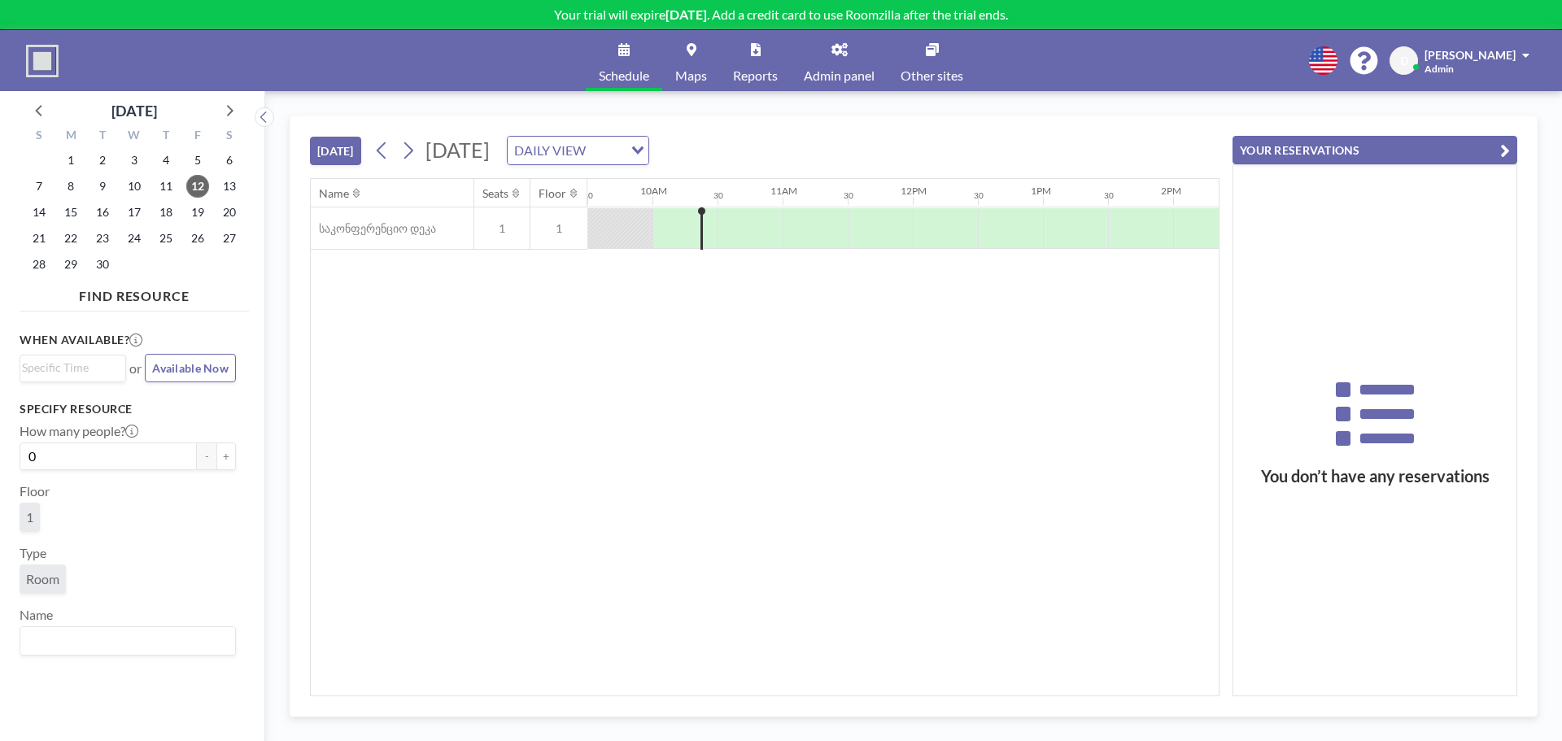
click at [1431, 154] on button "YOUR RESERVATIONS" at bounding box center [1375, 150] width 285 height 28
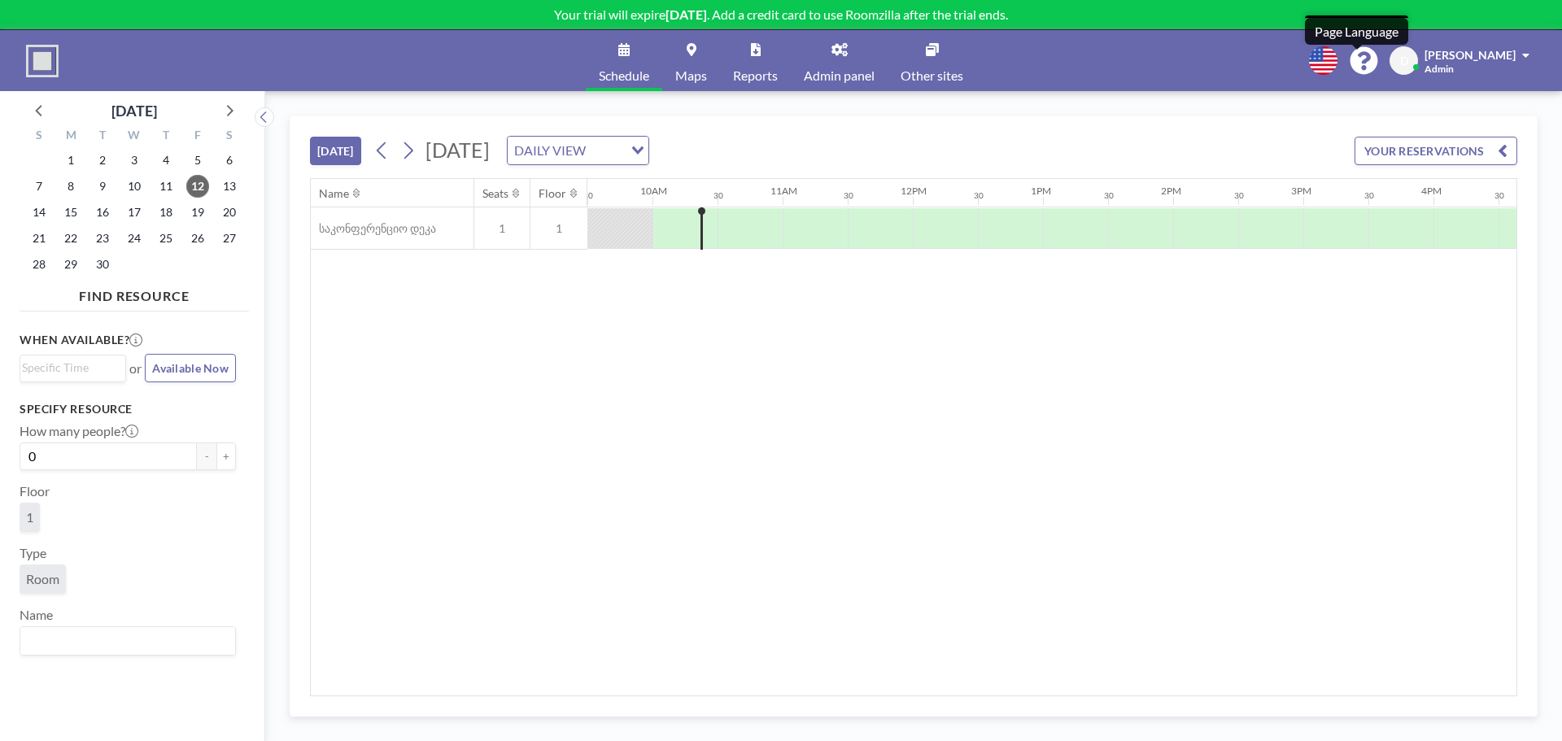
click at [1338, 62] on icon at bounding box center [1323, 60] width 28 height 28
click at [1216, 69] on div at bounding box center [781, 370] width 1562 height 741
click at [844, 56] on link "Admin panel" at bounding box center [839, 60] width 97 height 61
